Goal: Information Seeking & Learning: Learn about a topic

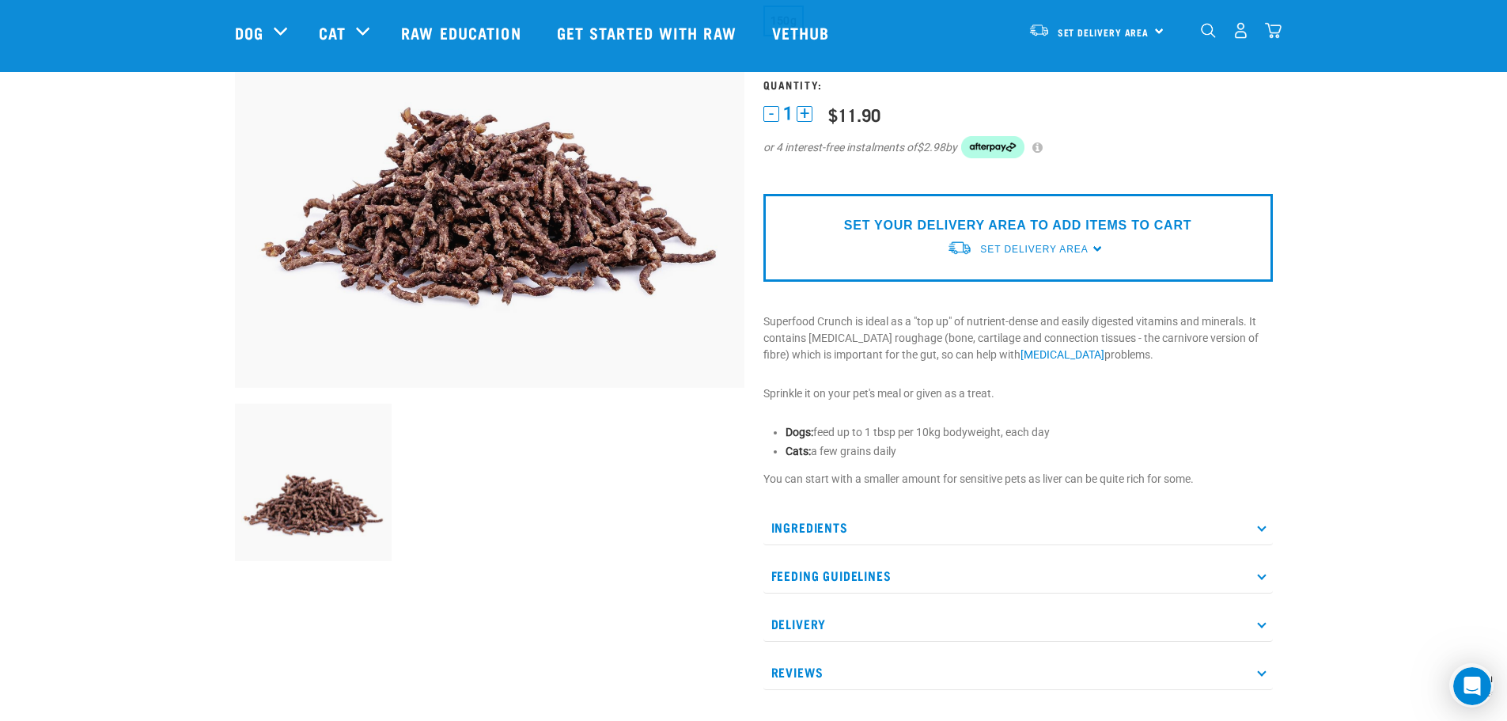
scroll to position [316, 0]
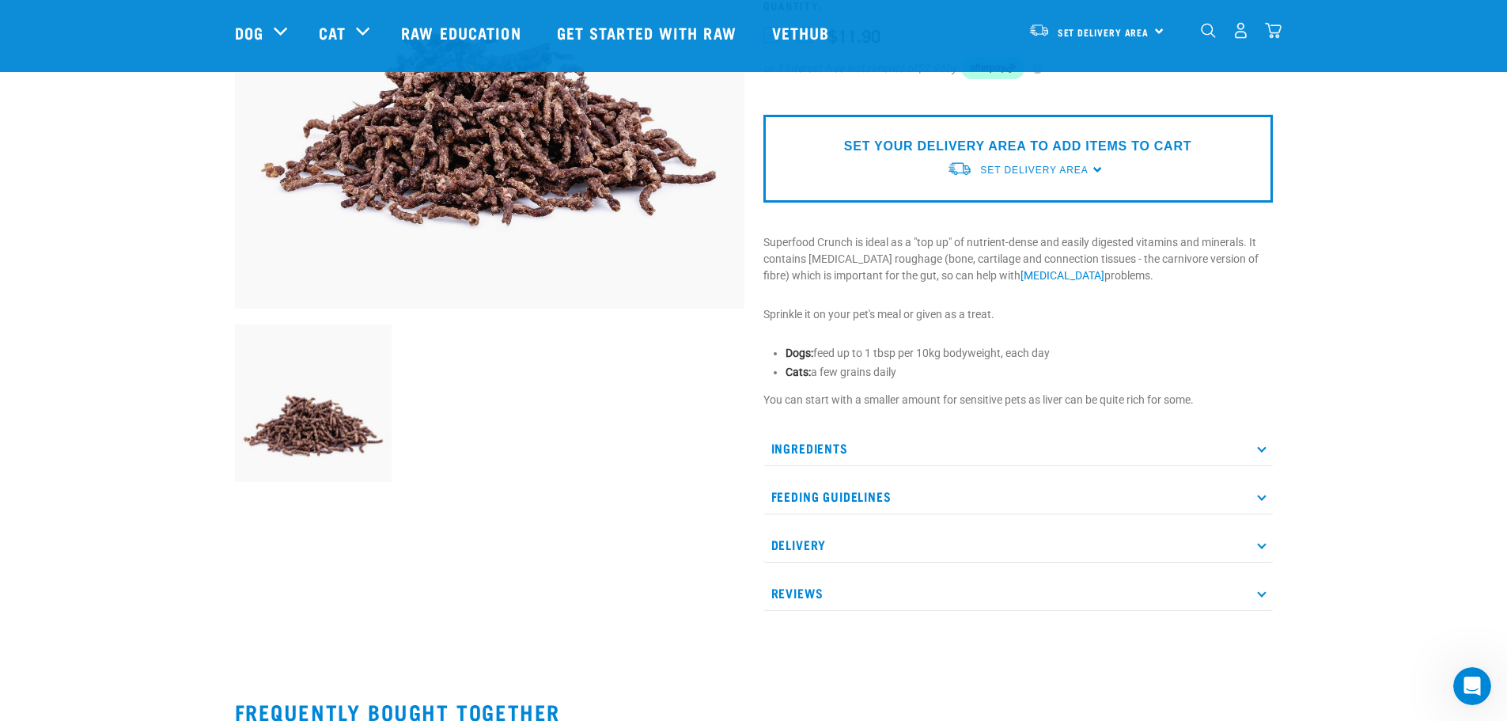
click at [776, 443] on p "Ingredients" at bounding box center [1017, 448] width 509 height 36
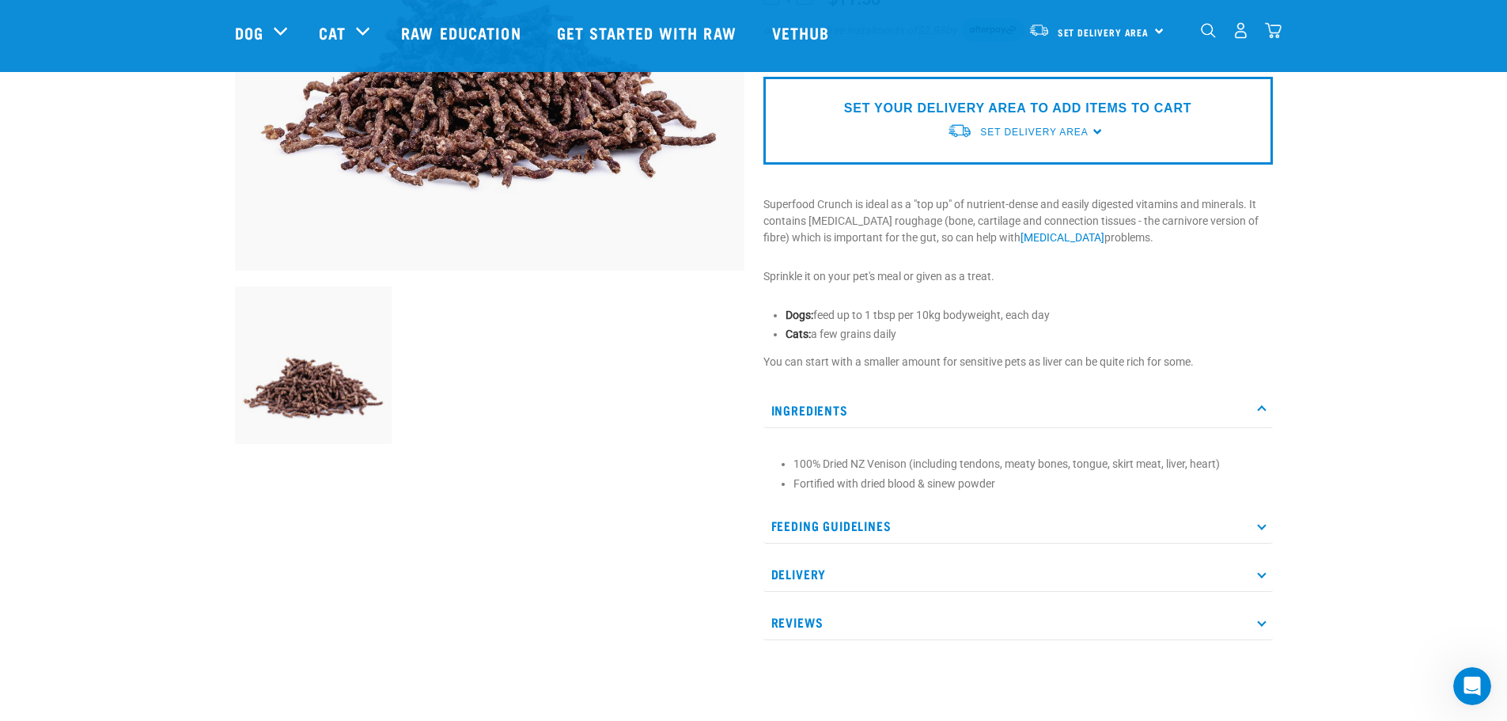
scroll to position [396, 0]
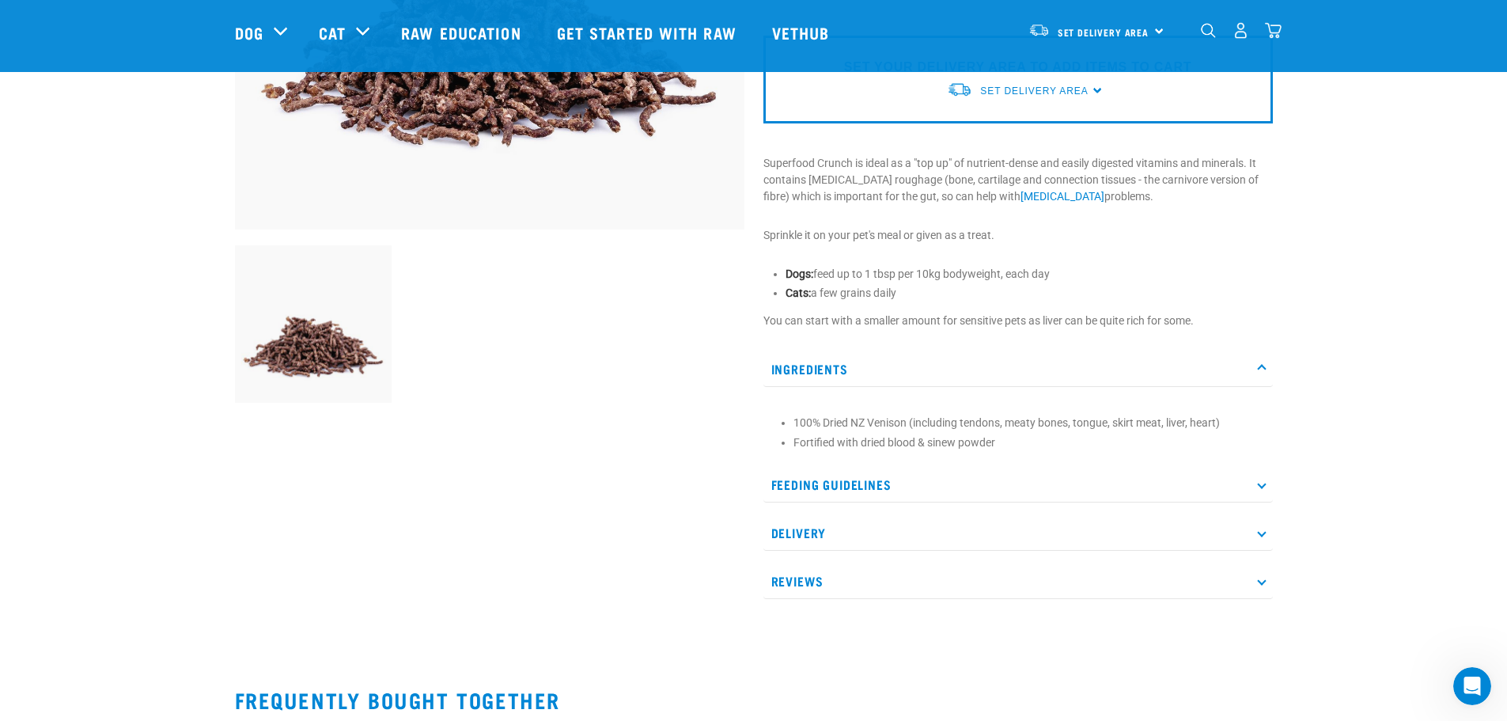
click at [786, 480] on p "Feeding Guidelines" at bounding box center [1017, 485] width 509 height 36
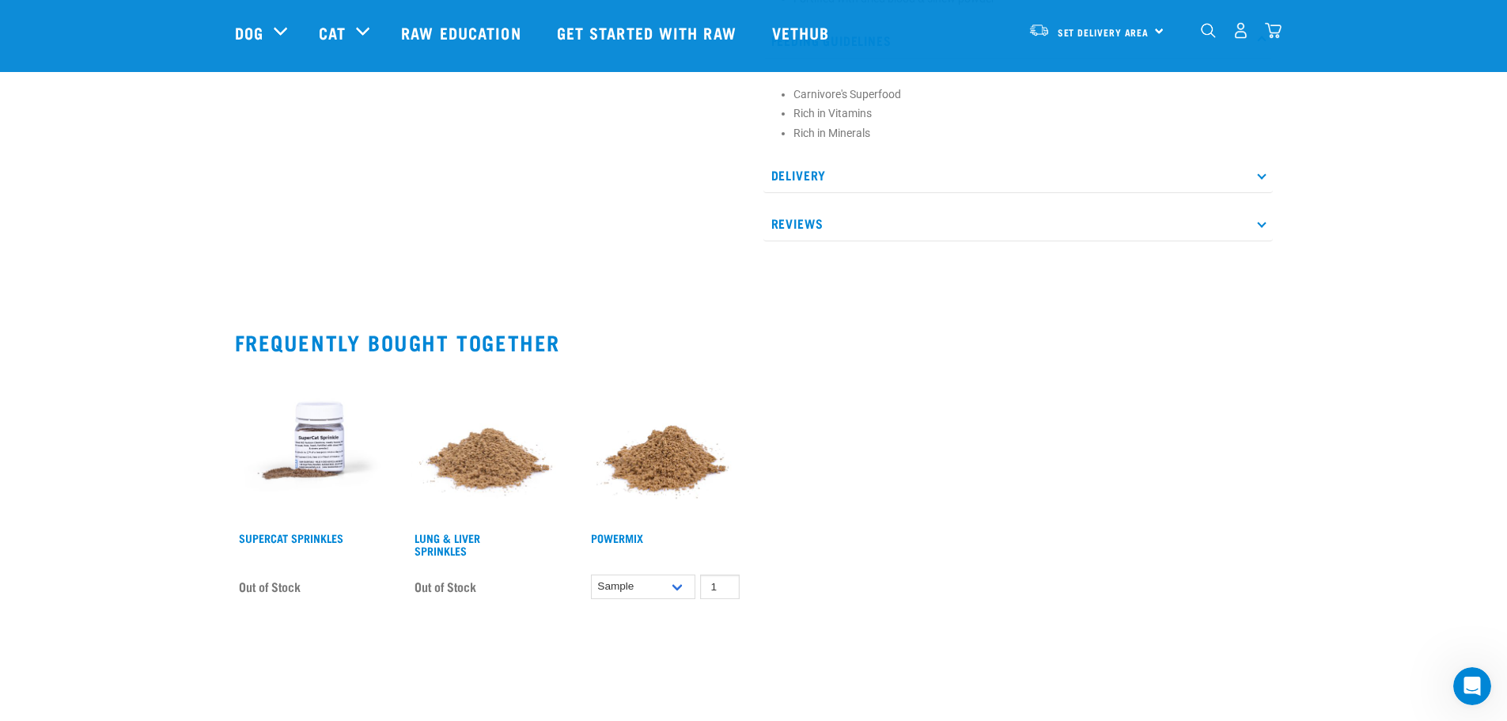
scroll to position [870, 0]
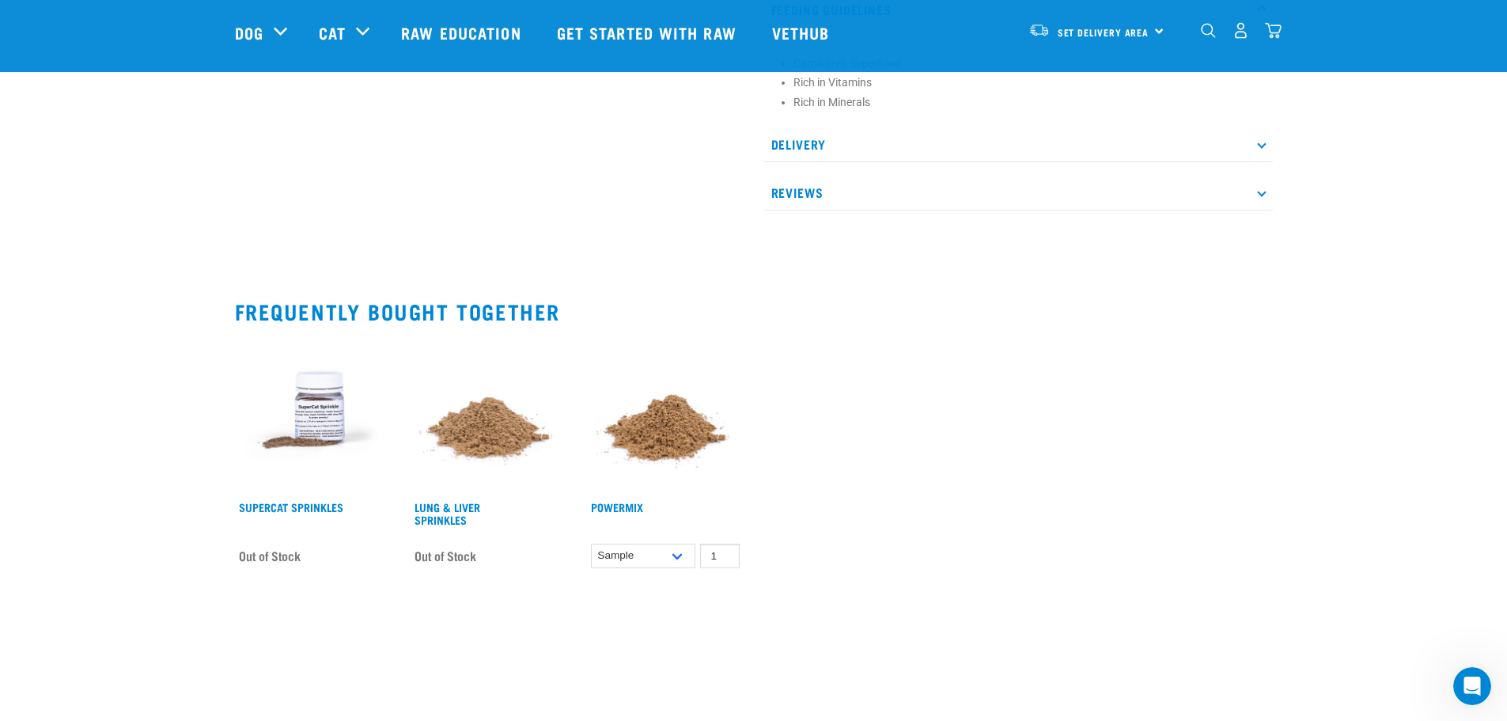
click at [655, 422] on img at bounding box center [665, 414] width 157 height 157
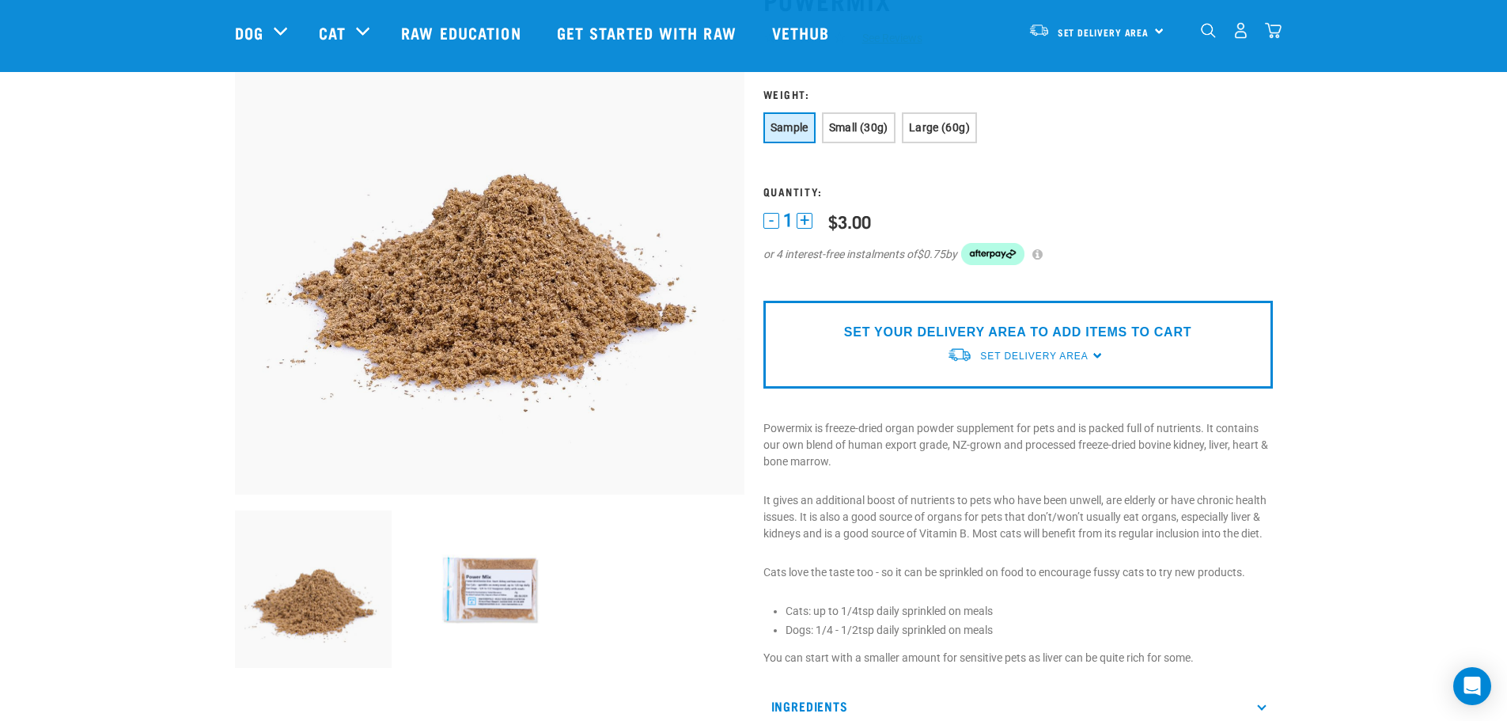
scroll to position [554, 0]
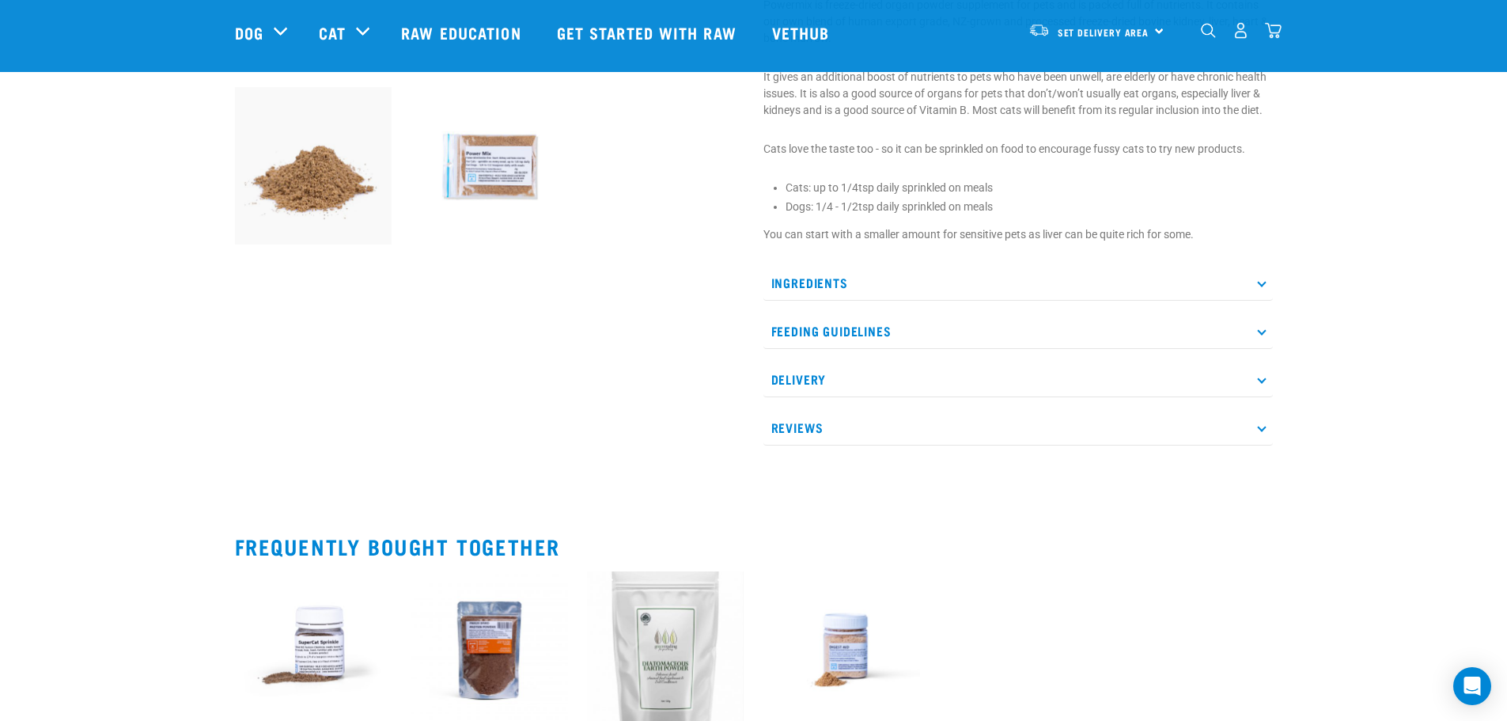
click at [810, 281] on p "Ingredients" at bounding box center [1017, 283] width 509 height 36
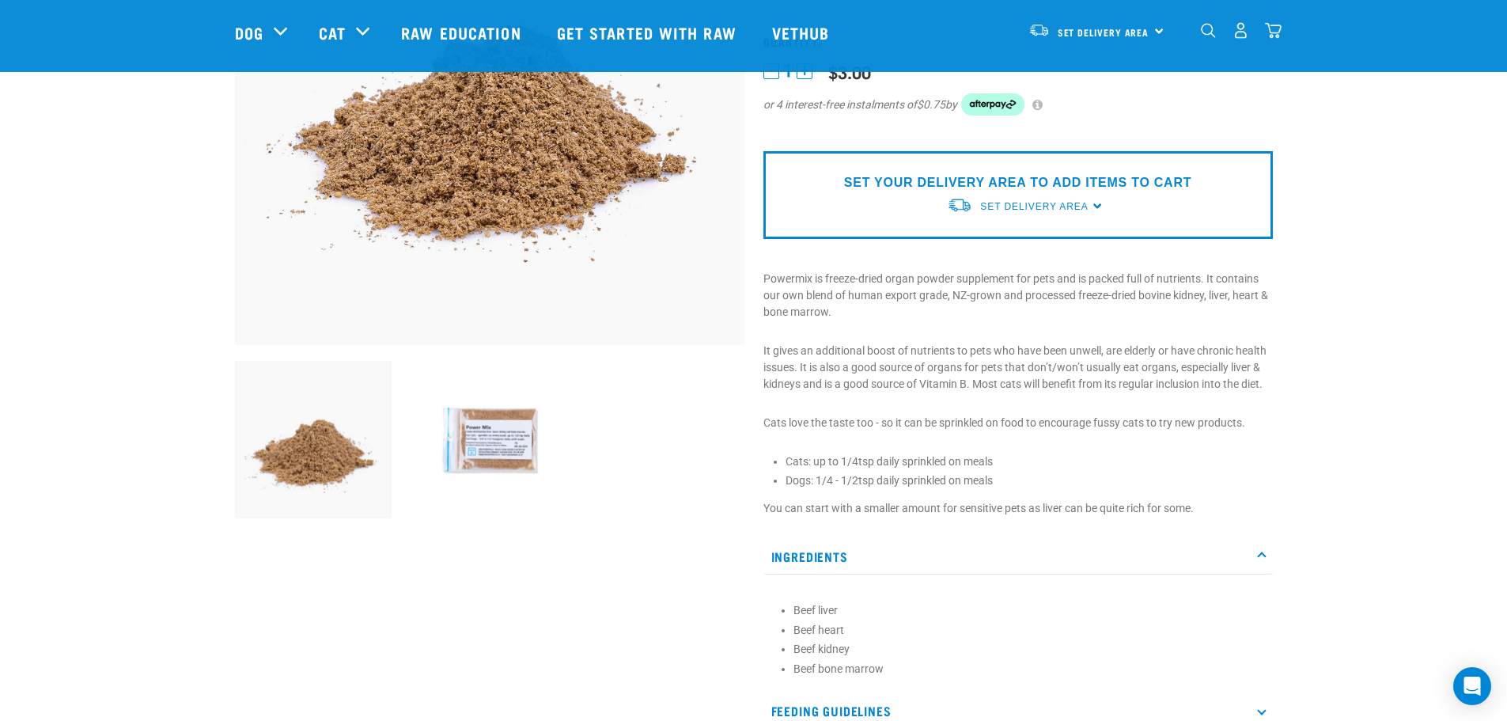
scroll to position [237, 0]
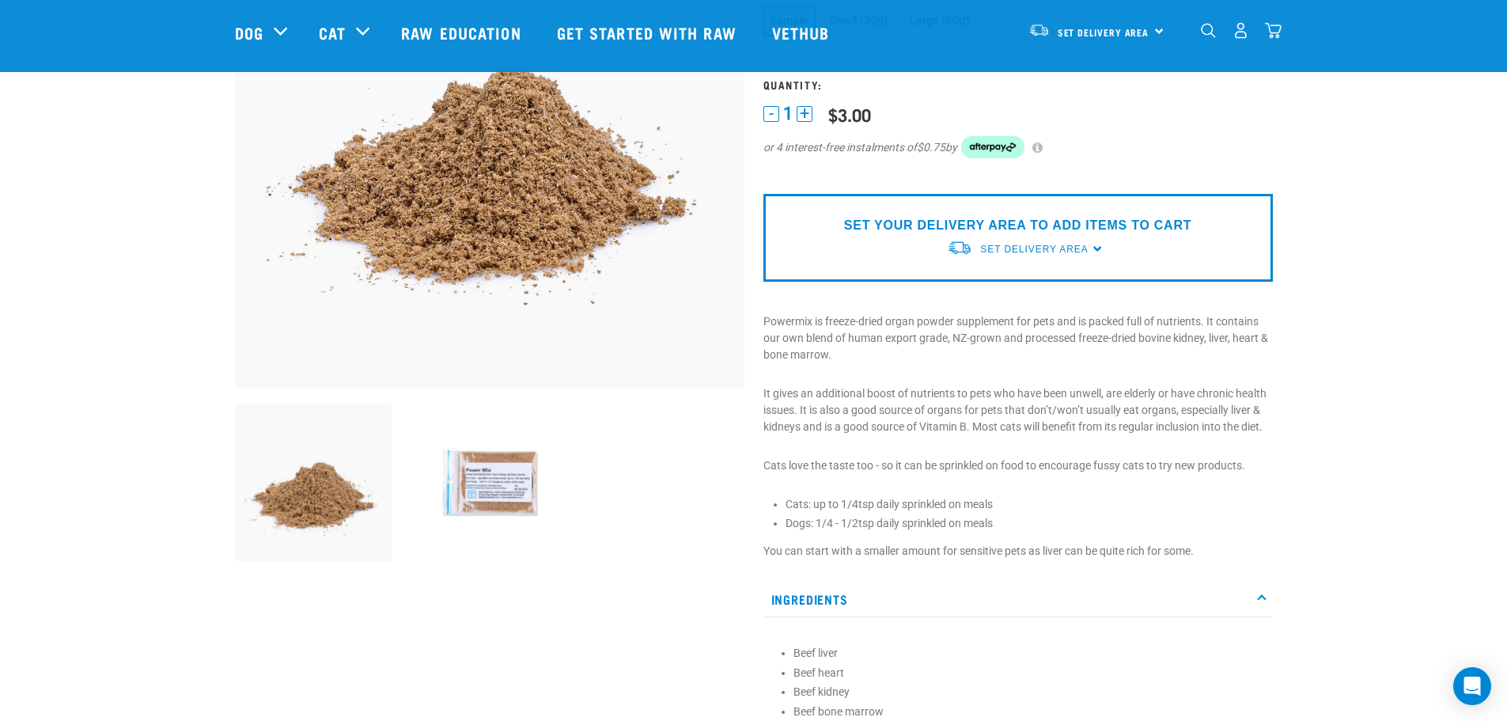
click at [511, 489] on img at bounding box center [489, 481] width 157 height 157
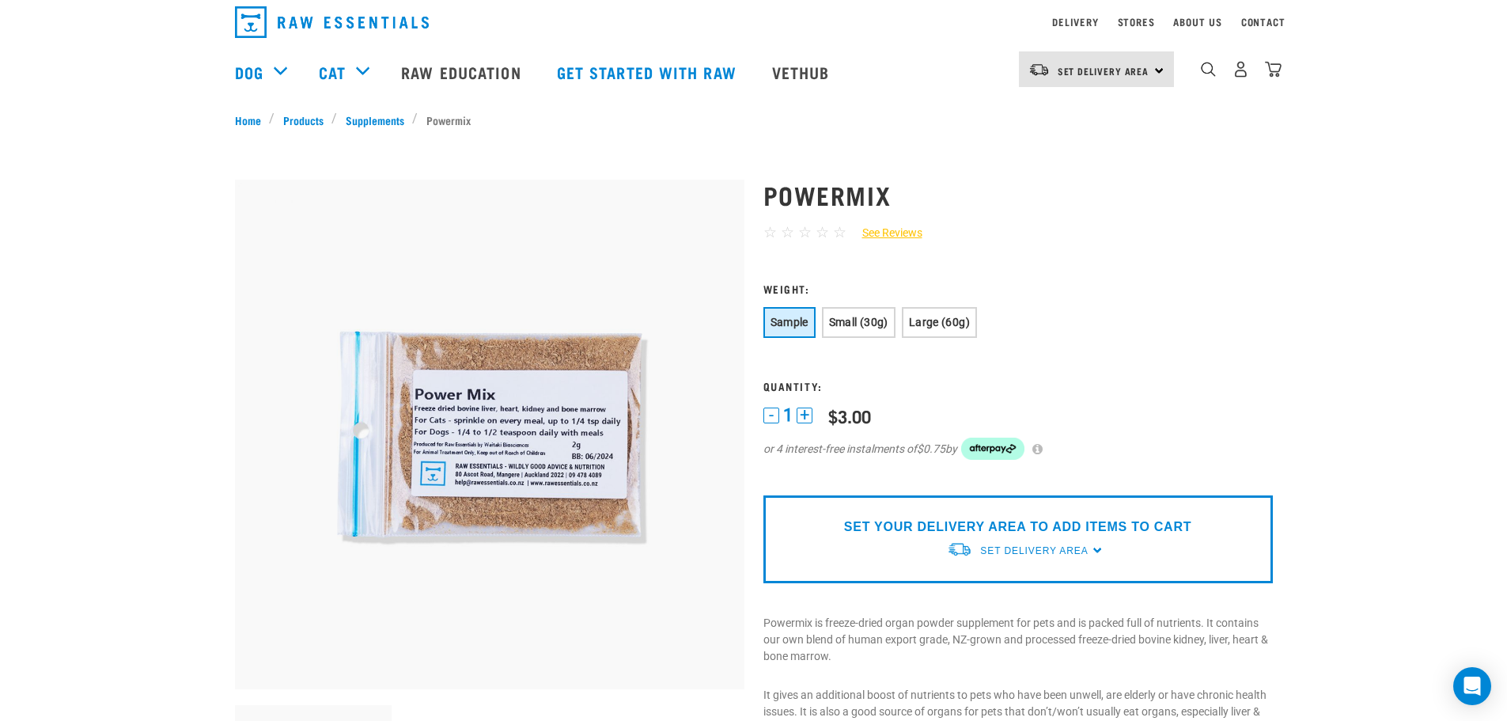
scroll to position [0, 0]
